Goal: Navigation & Orientation: Find specific page/section

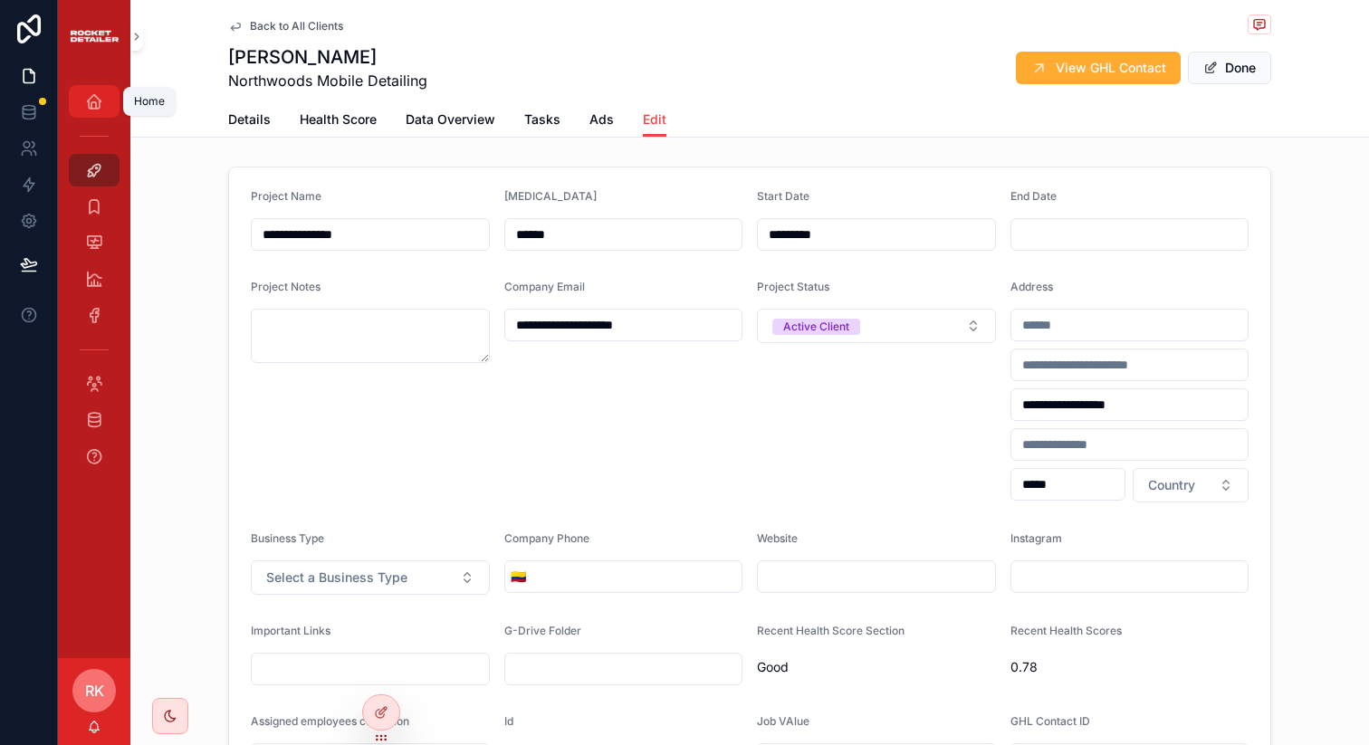
click at [85, 99] on icon "scrollable content" at bounding box center [94, 101] width 18 height 18
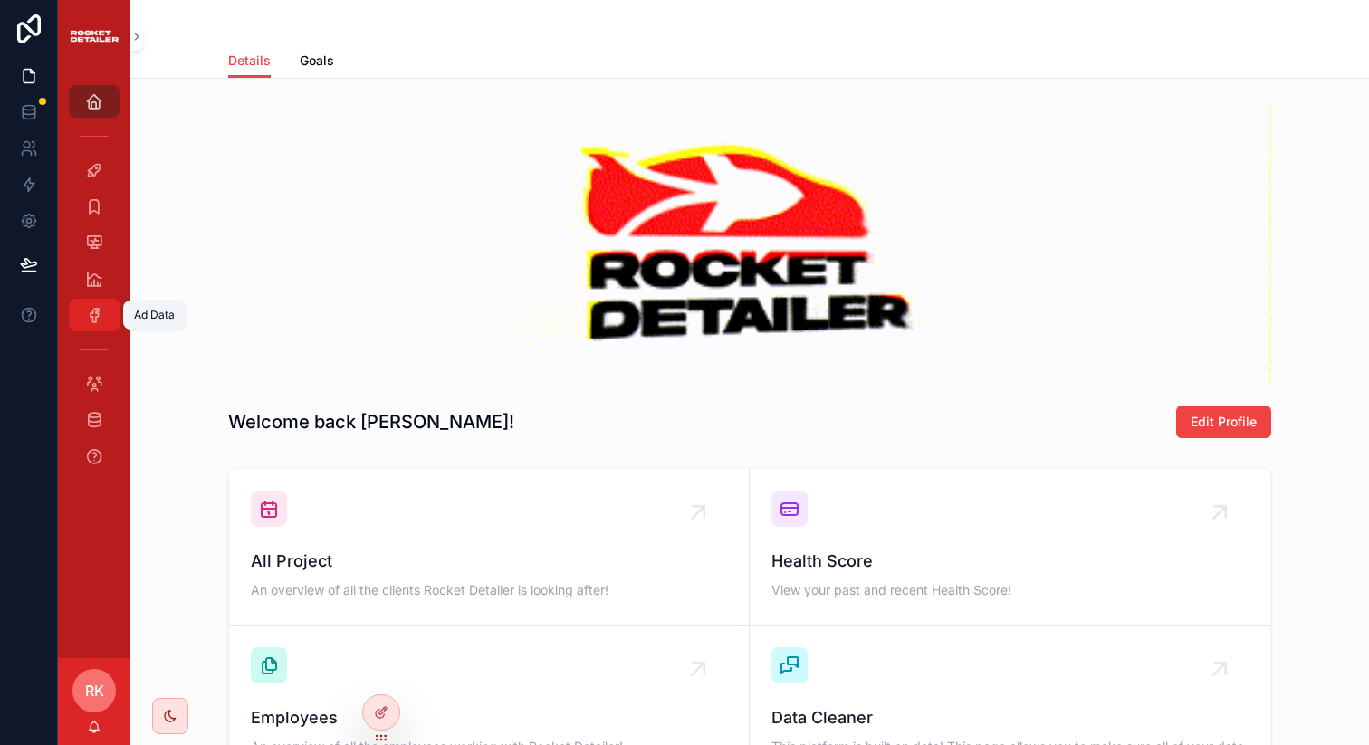
click at [103, 319] on div "Ad Data" at bounding box center [94, 315] width 29 height 29
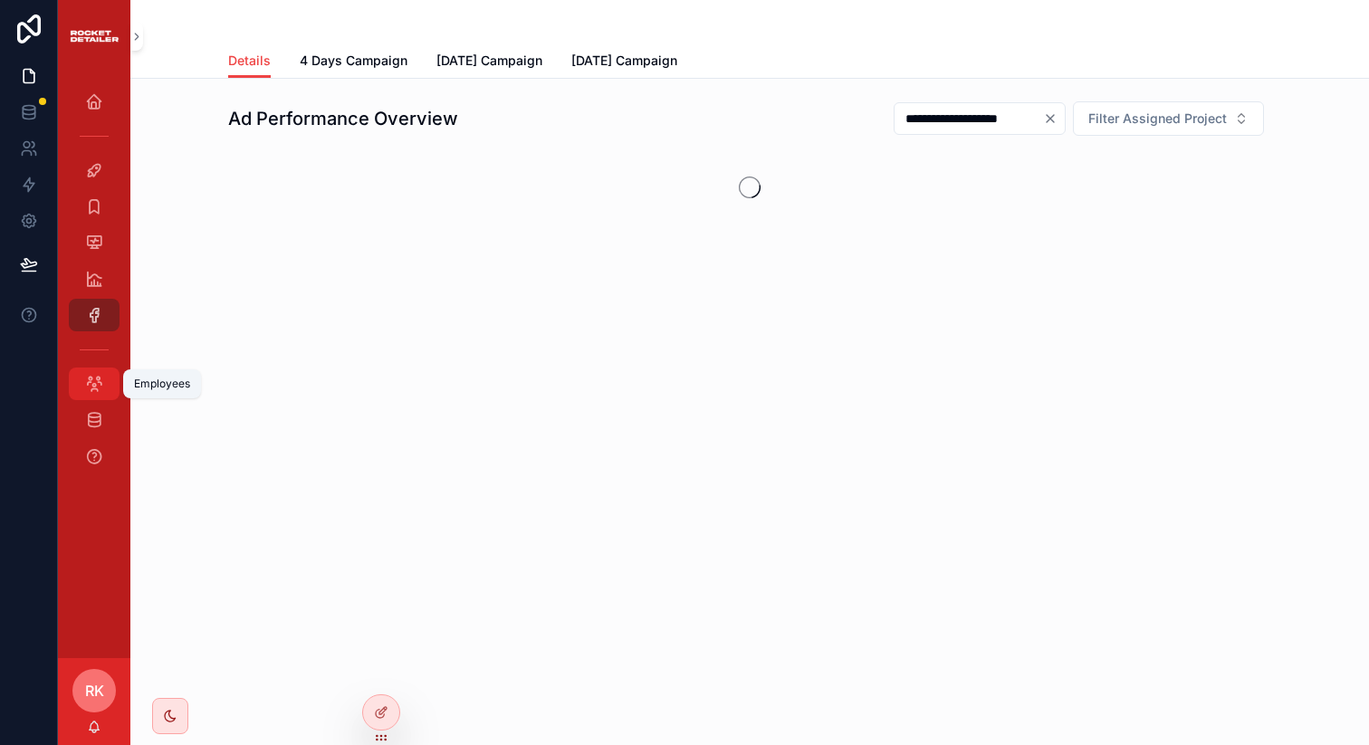
click at [100, 387] on icon "scrollable content" at bounding box center [94, 384] width 18 height 18
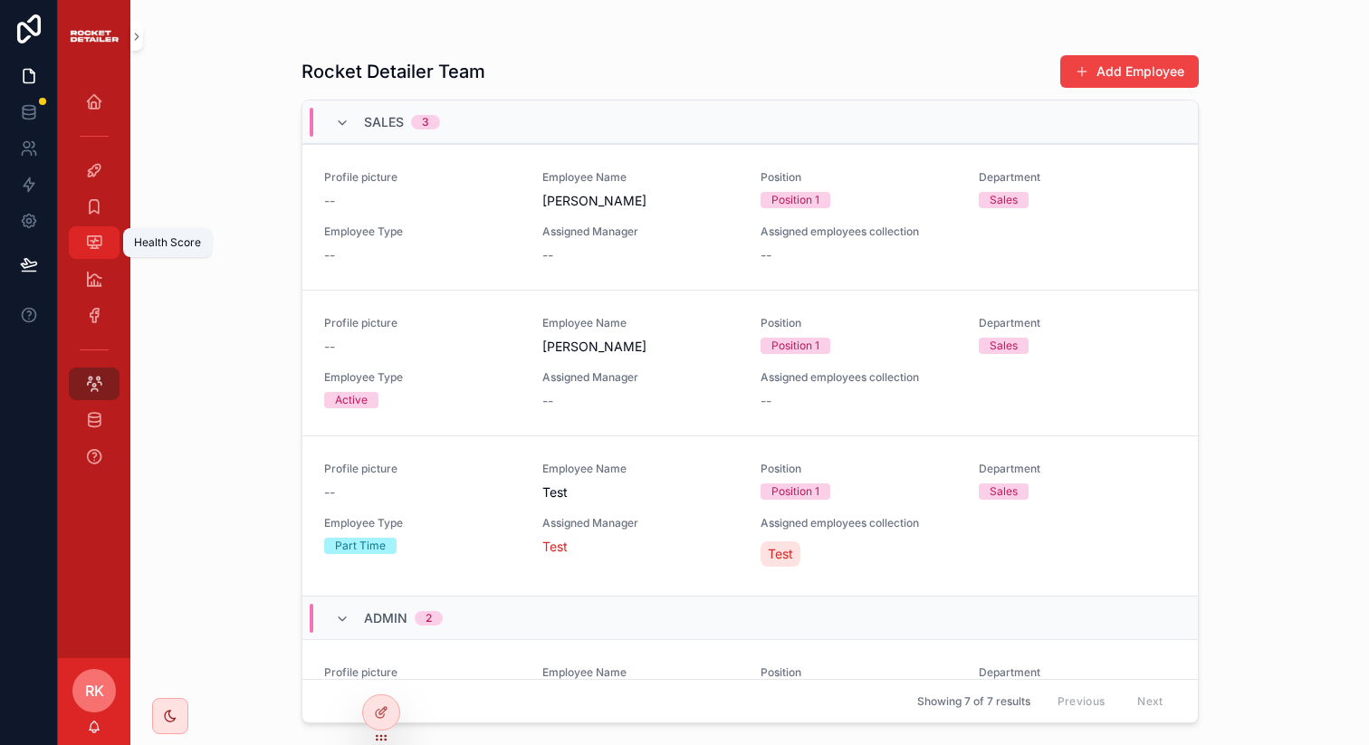
click at [97, 248] on icon "scrollable content" at bounding box center [94, 243] width 18 height 18
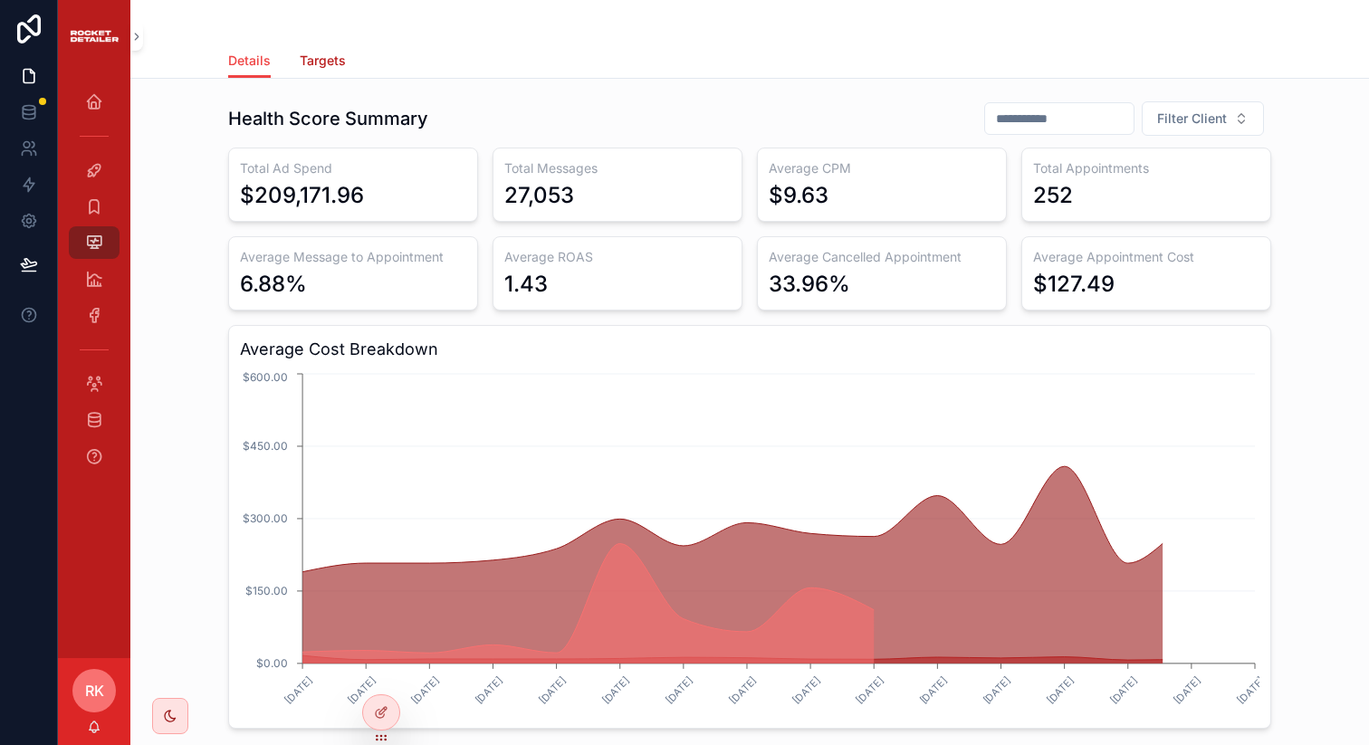
click at [323, 69] on span "Targets" at bounding box center [323, 61] width 46 height 18
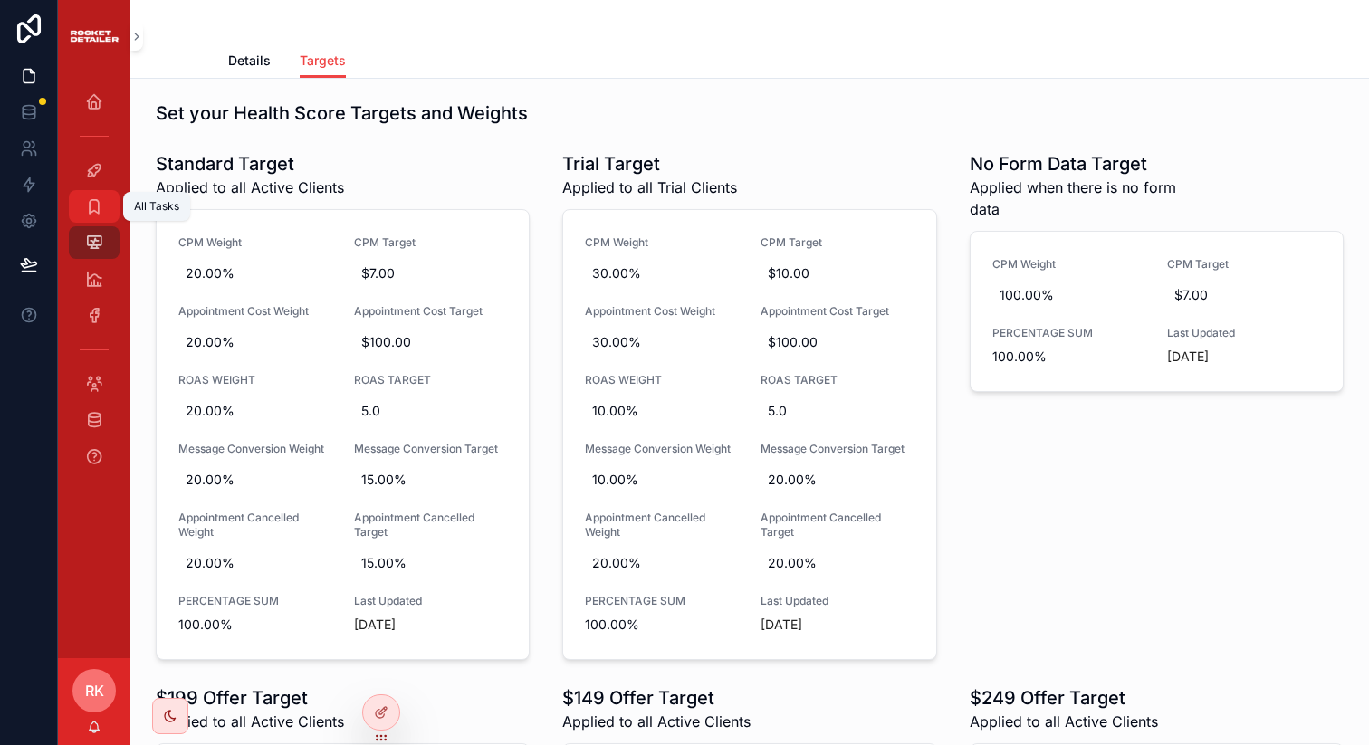
click at [108, 212] on div "All Tasks" at bounding box center [94, 206] width 29 height 29
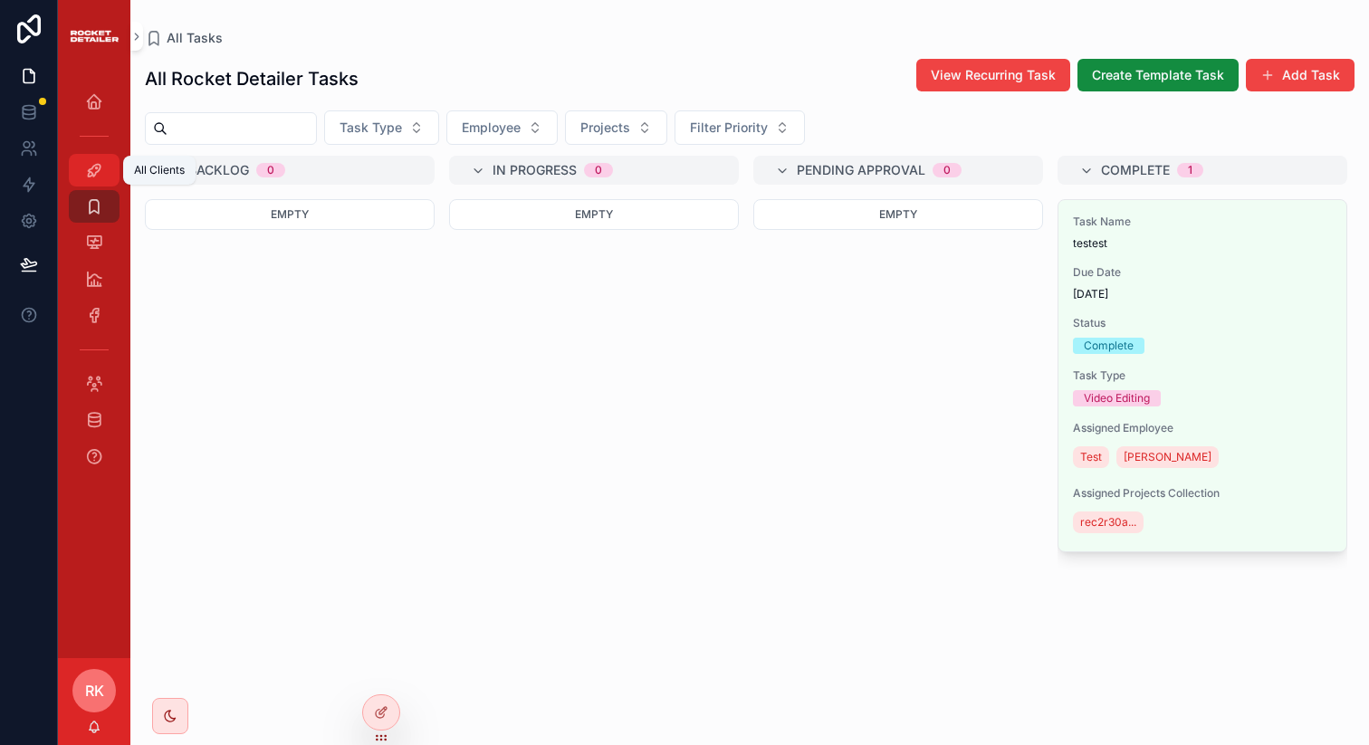
click at [99, 178] on icon "scrollable content" at bounding box center [94, 170] width 18 height 18
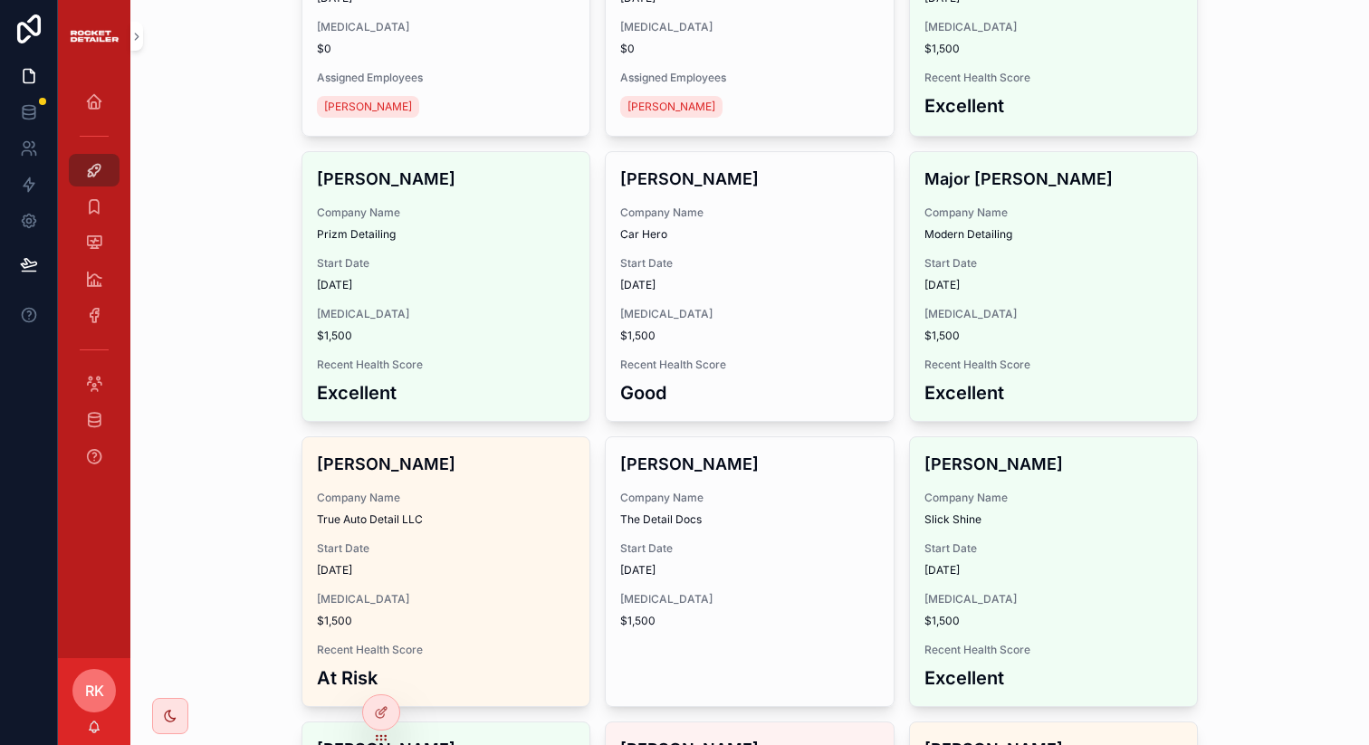
scroll to position [326, 0]
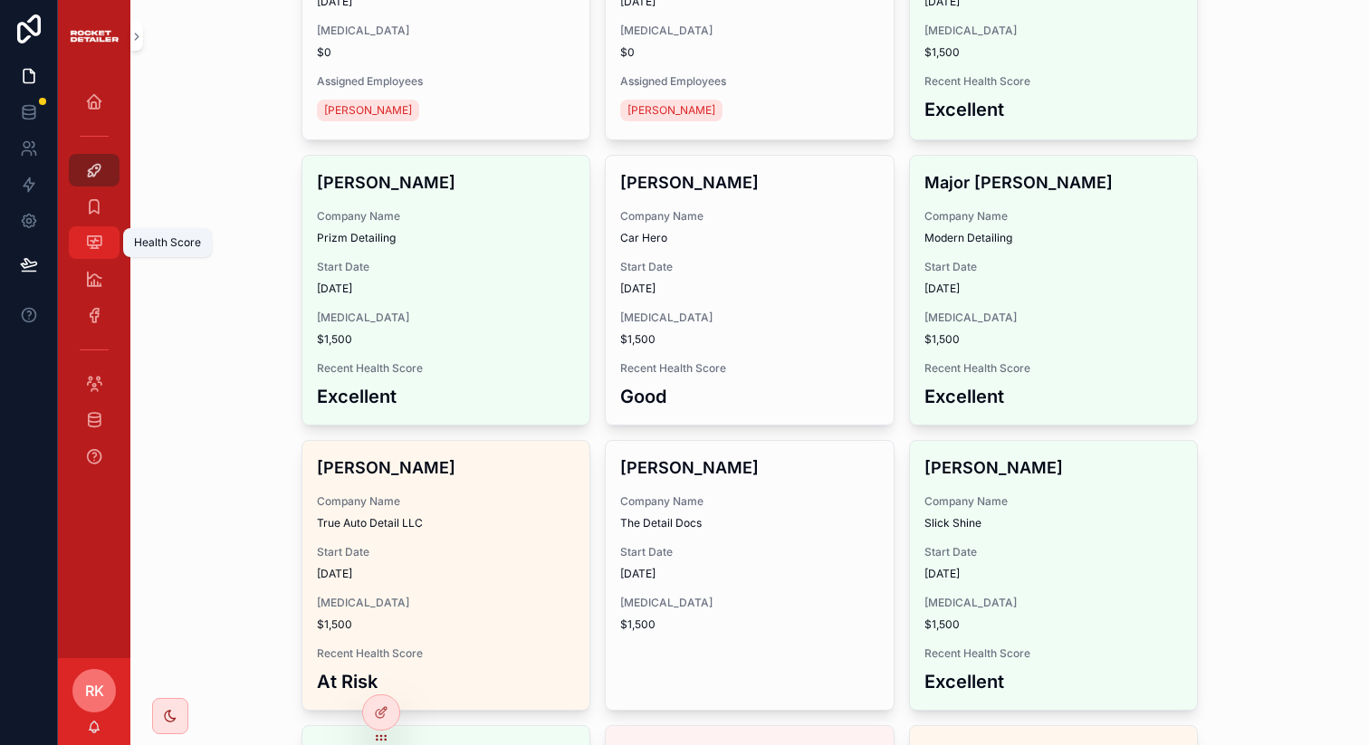
click at [84, 248] on div "Health Score" at bounding box center [94, 242] width 29 height 29
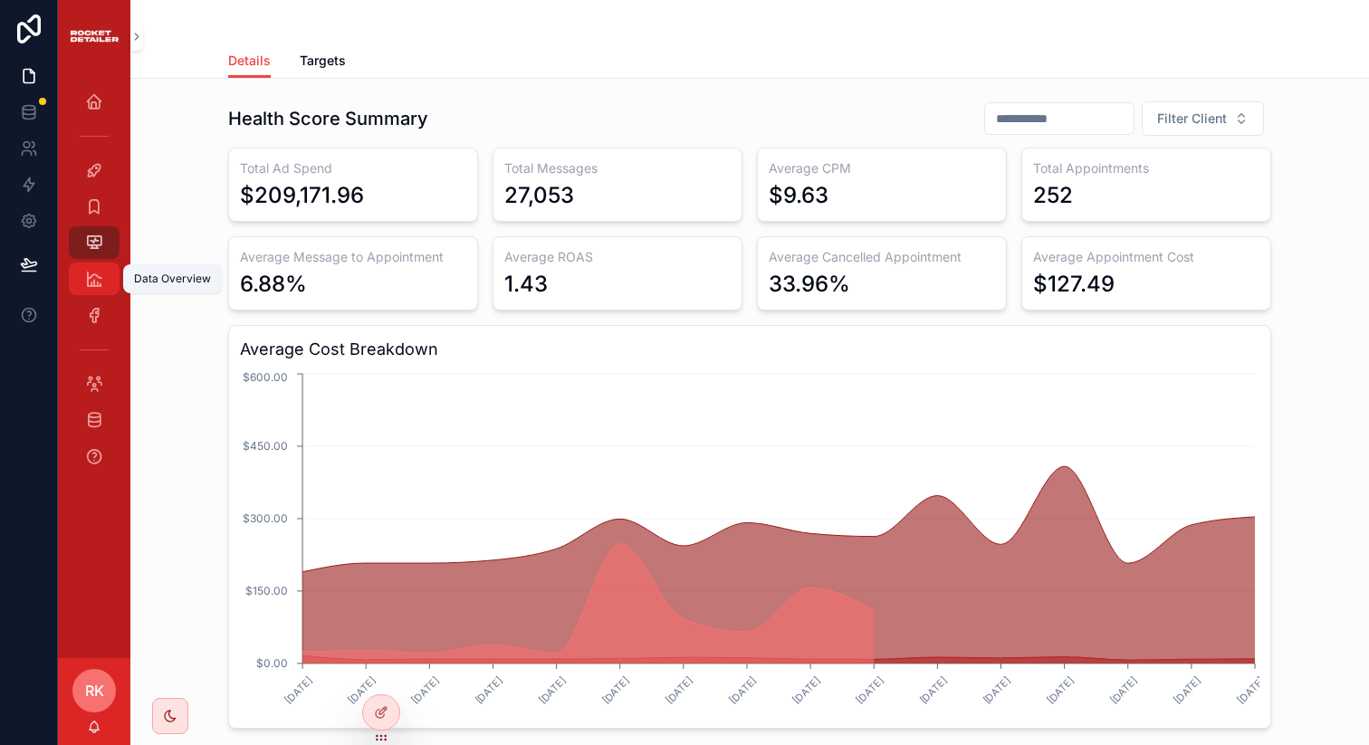
click at [88, 289] on div "Data Overview" at bounding box center [94, 278] width 29 height 29
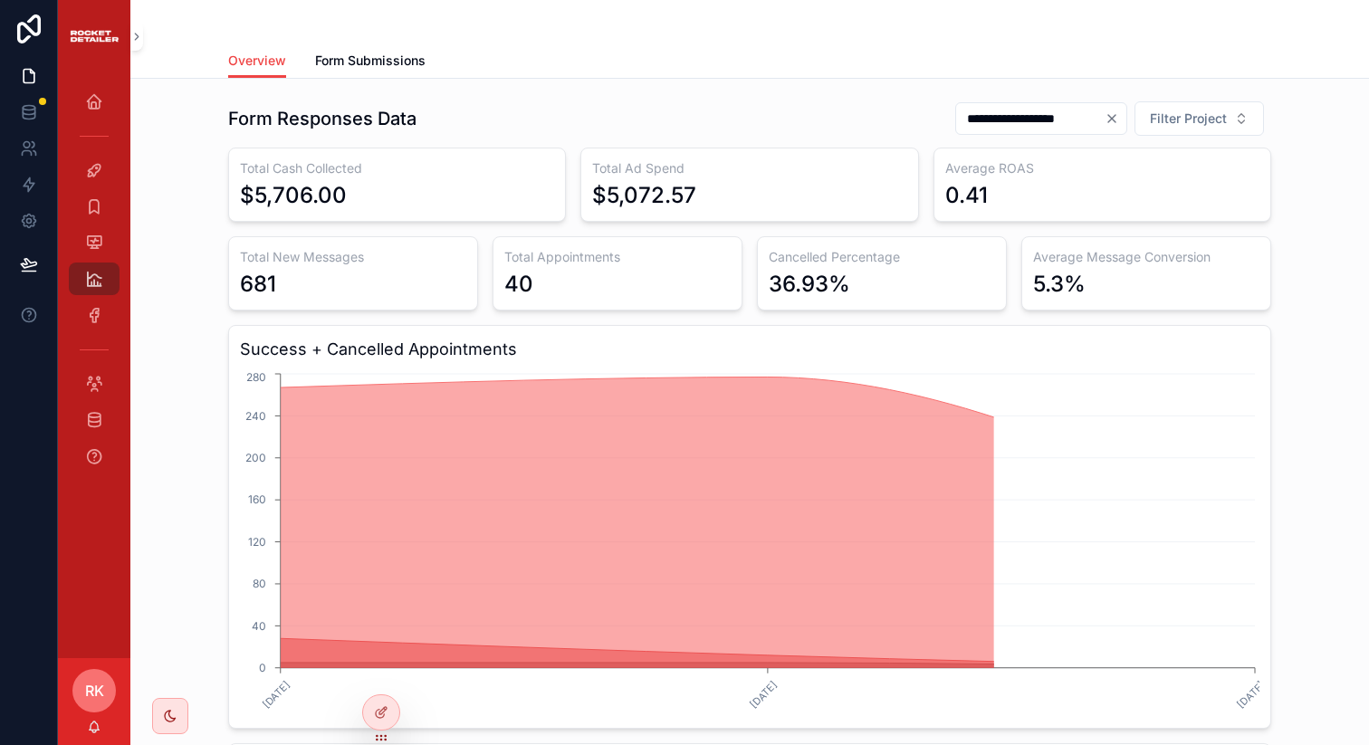
click at [357, 80] on div "**********" at bounding box center [749, 675] width 1239 height 1192
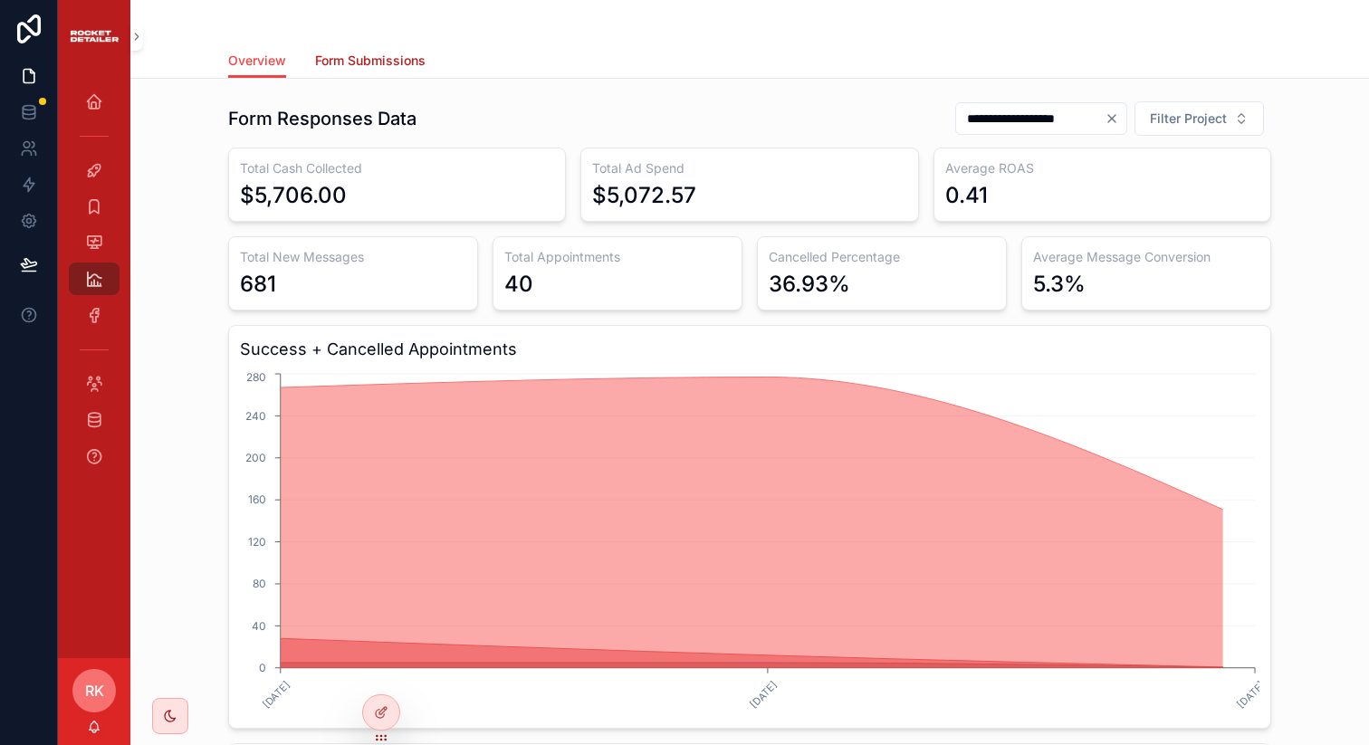
click at [365, 65] on span "Form Submissions" at bounding box center [370, 61] width 110 height 18
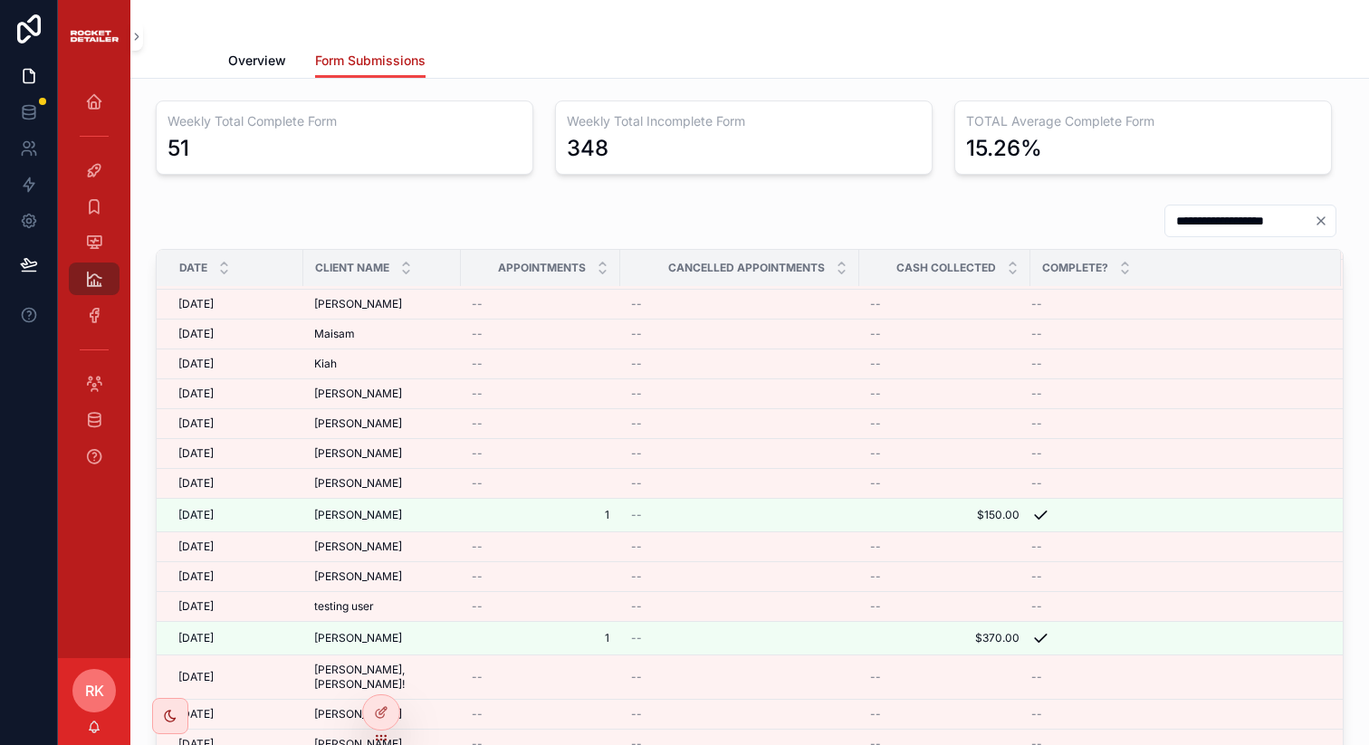
scroll to position [2584, 0]
